Goal: Navigation & Orientation: Find specific page/section

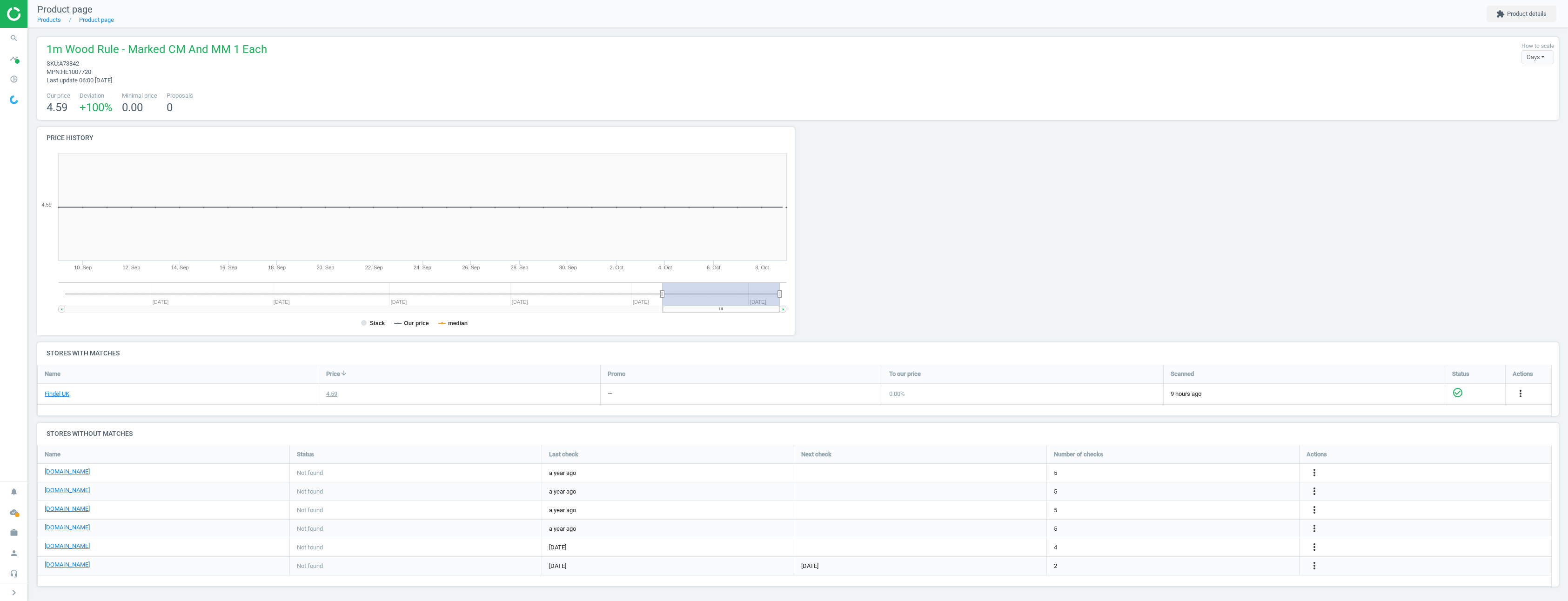
scroll to position [156, 1529]
click at [7, 535] on icon "work" at bounding box center [13, 532] width 18 height 18
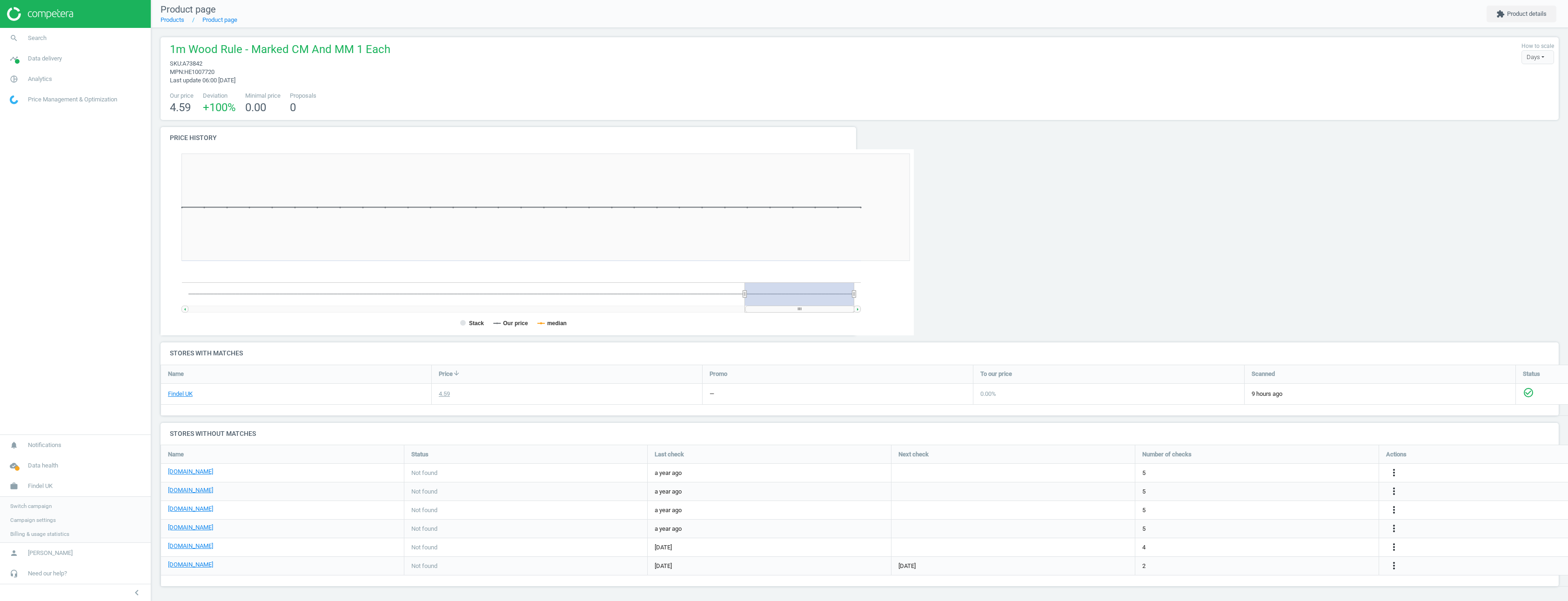
scroll to position [156, 1405]
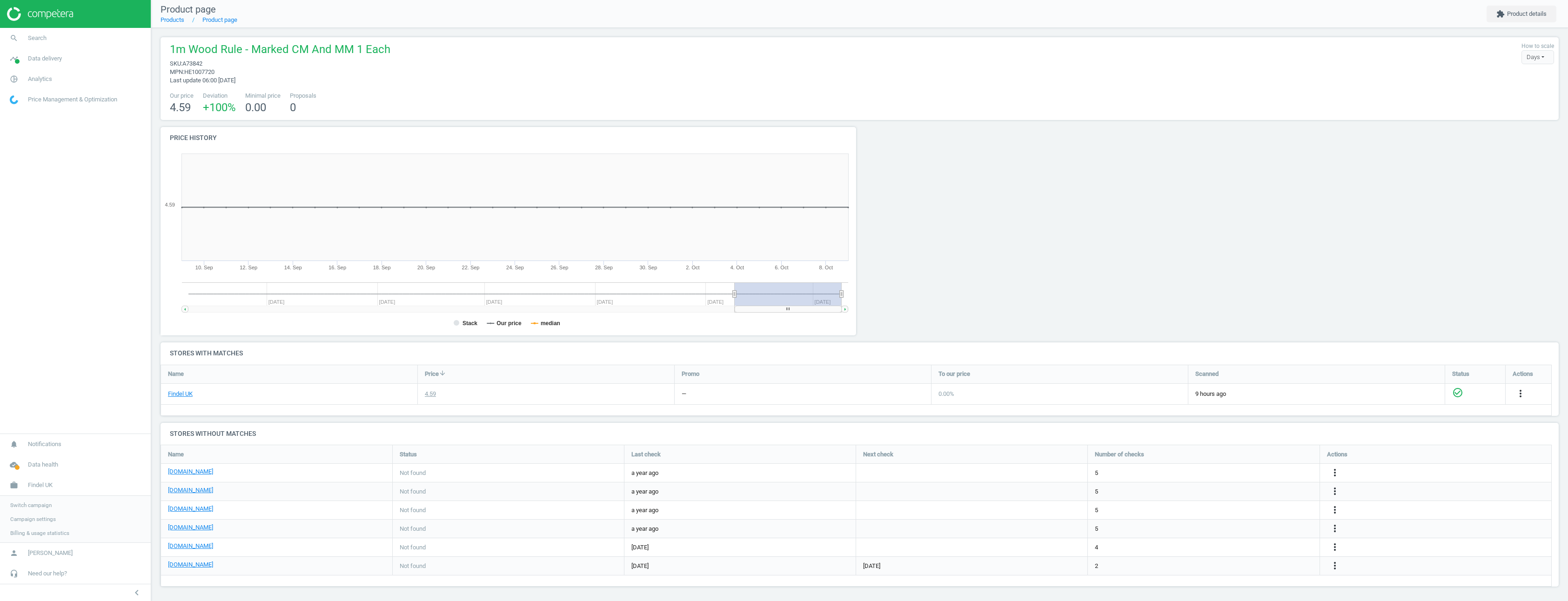
click at [33, 505] on span "Switch campaign" at bounding box center [31, 505] width 41 height 7
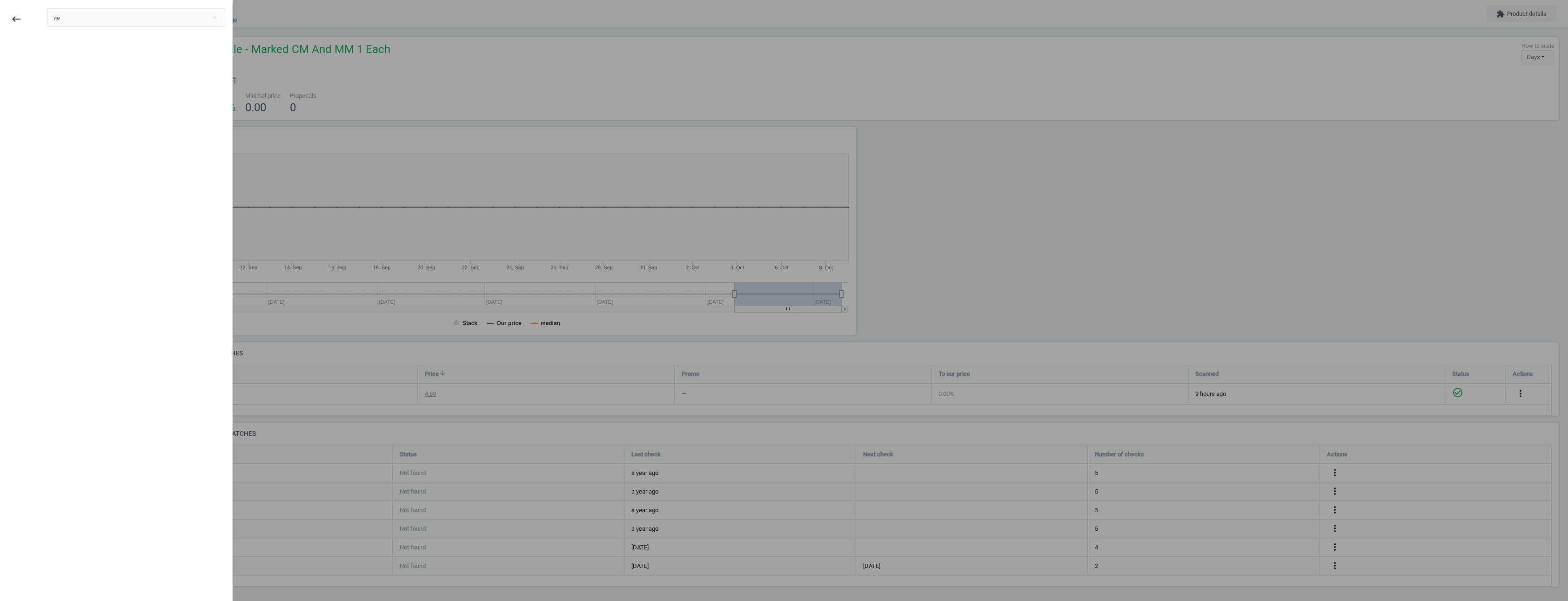
type input "и"
type input "b"
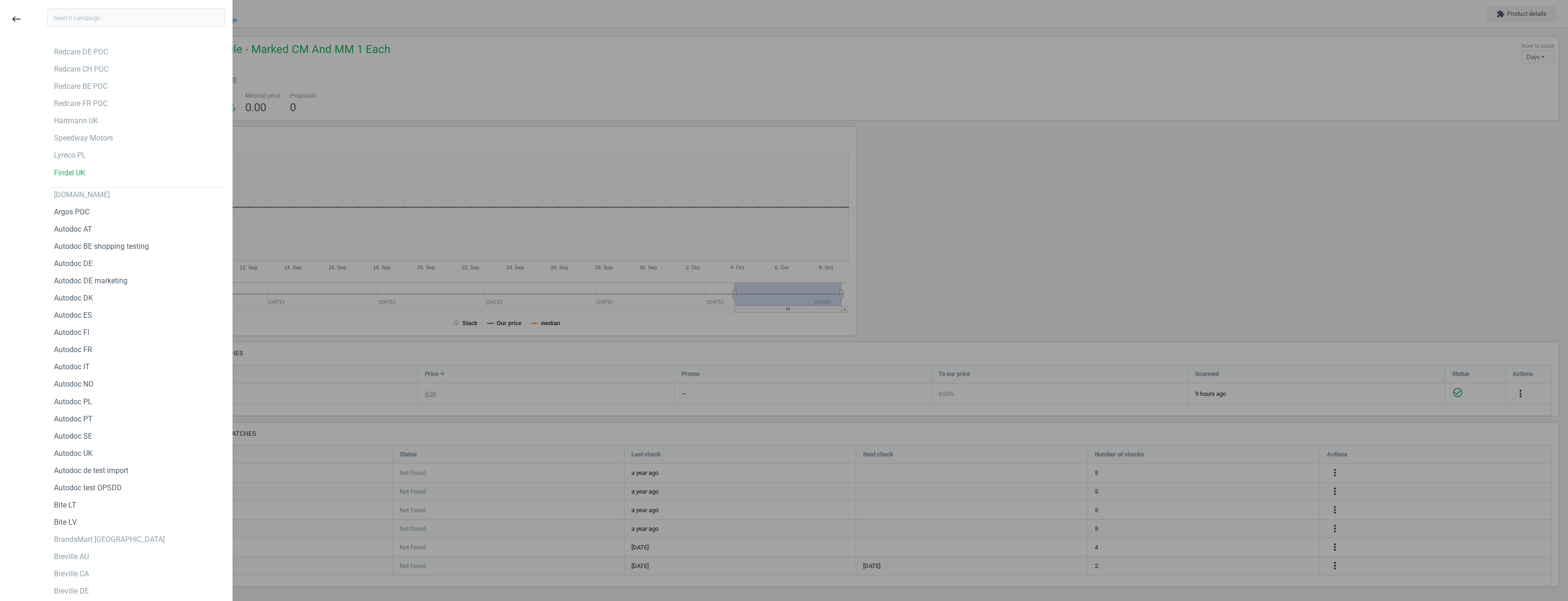
click at [1037, 192] on div at bounding box center [784, 300] width 1568 height 601
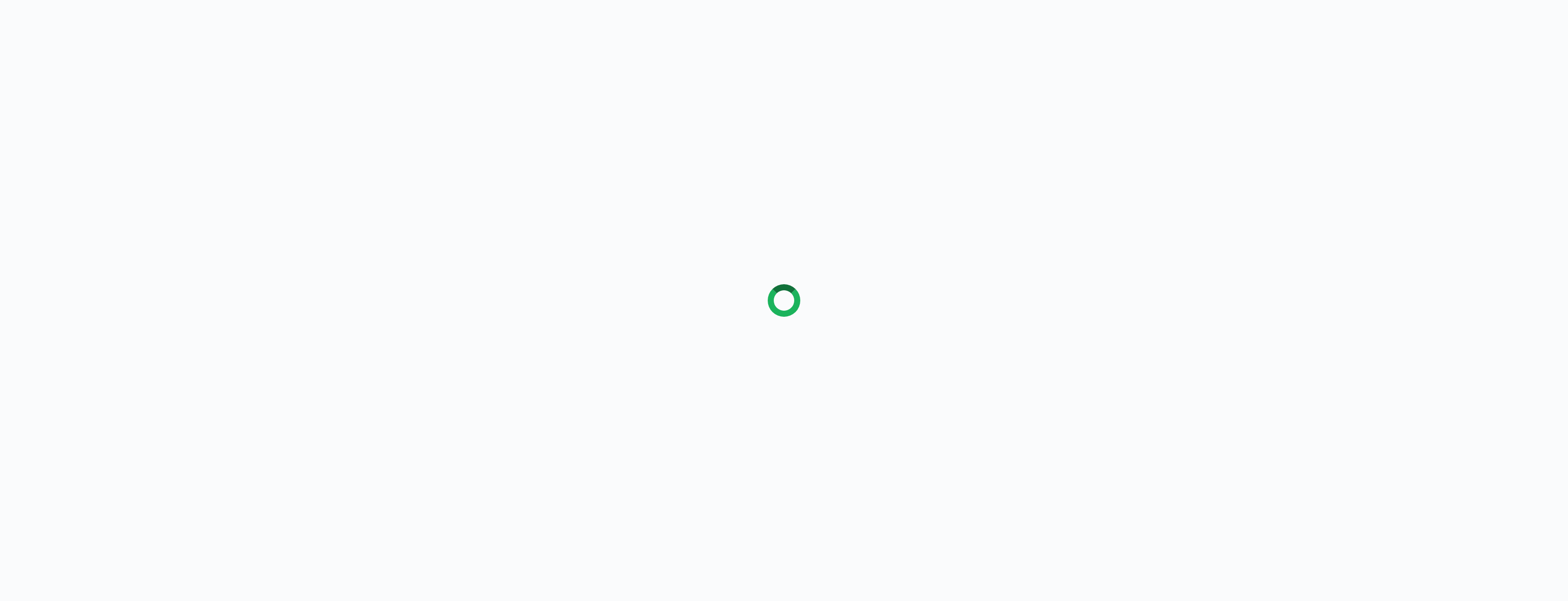
click at [900, 63] on div at bounding box center [784, 300] width 1568 height 601
drag, startPoint x: 887, startPoint y: 66, endPoint x: 610, endPoint y: 127, distance: 283.6
click at [610, 127] on div at bounding box center [784, 300] width 1568 height 601
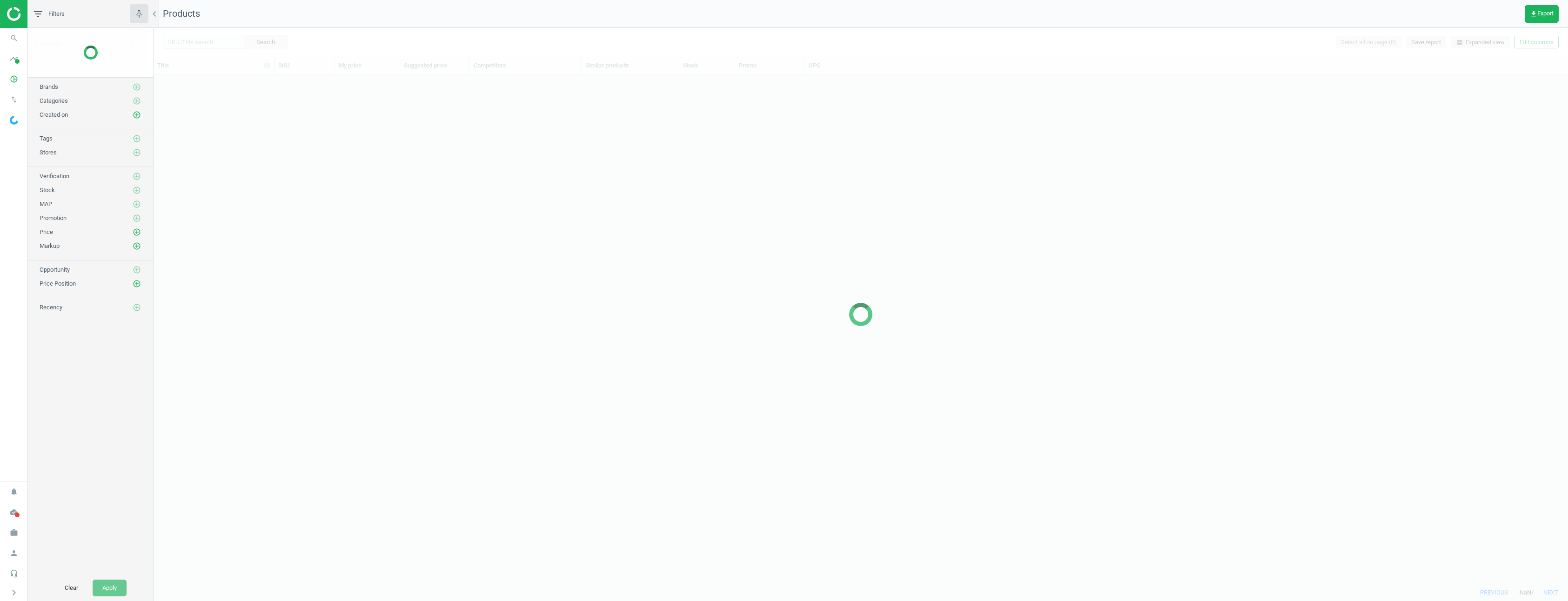
scroll to position [501, 1407]
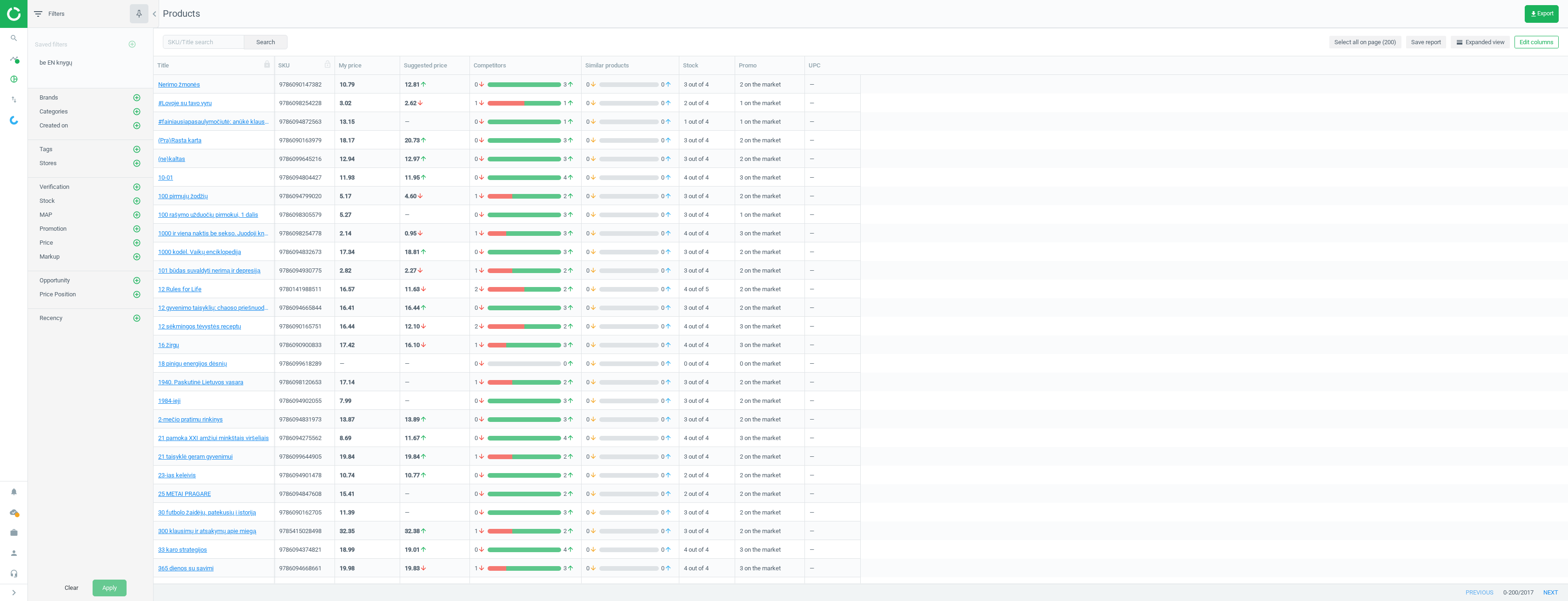
click at [285, 68] on div "SKU" at bounding box center [304, 66] width 52 height 9
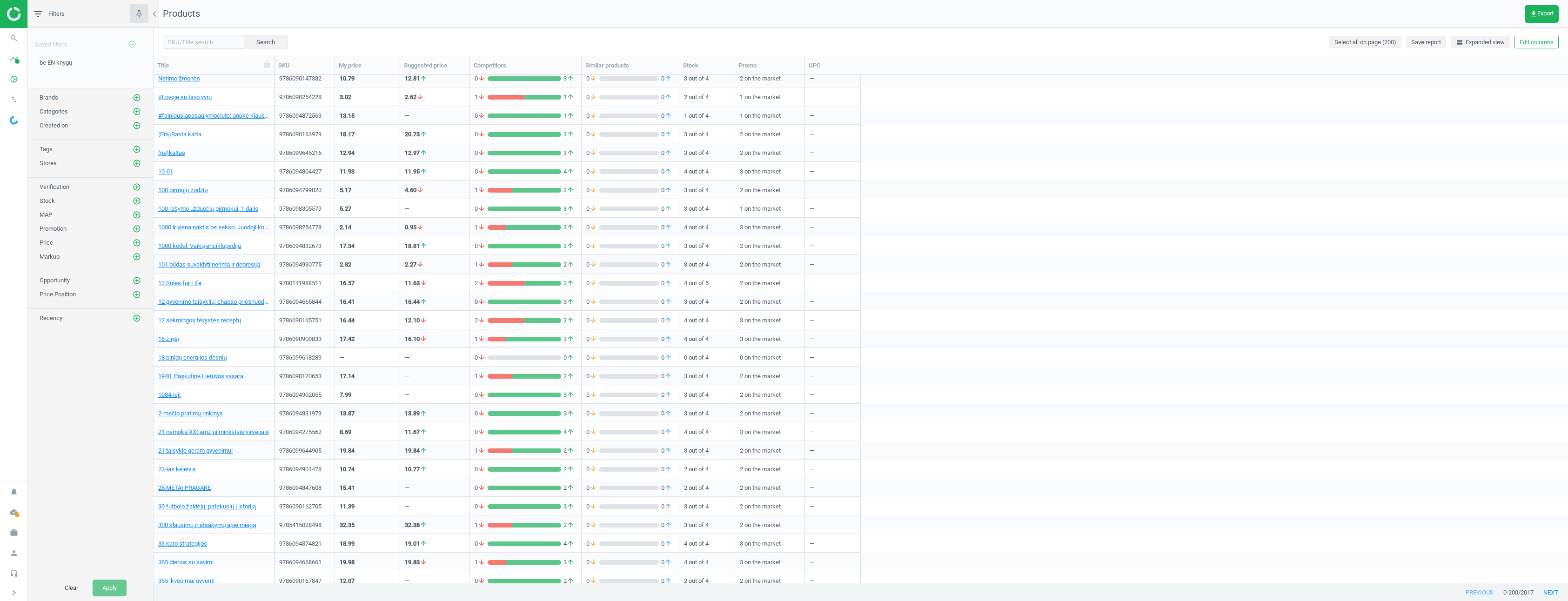
scroll to position [0, 0]
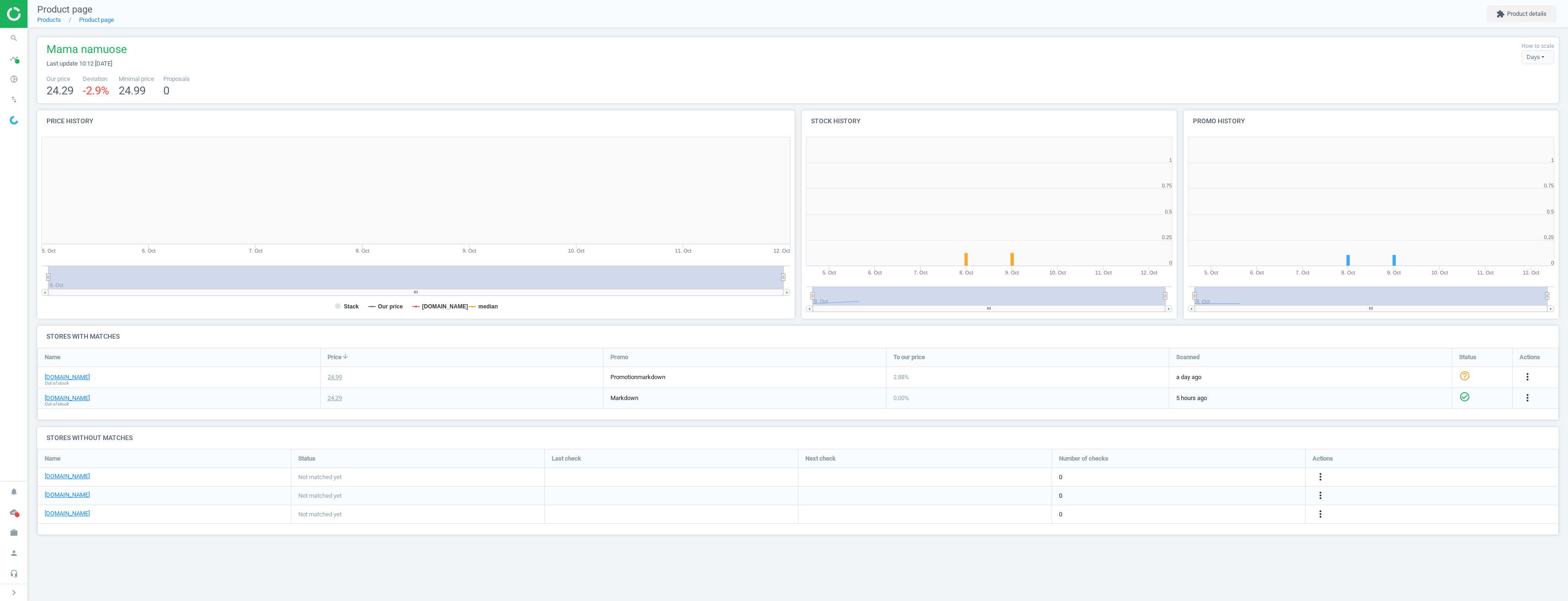
scroll to position [200, 390]
